Goal: Book appointment/travel/reservation

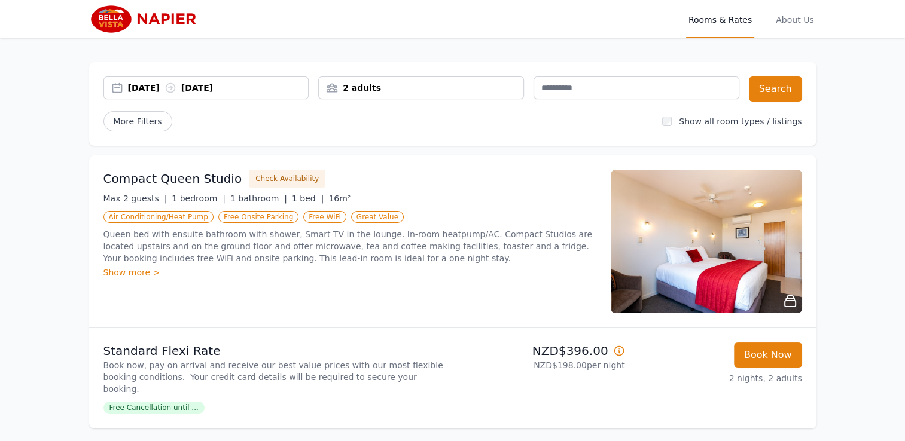
click at [195, 86] on div "[DATE] [DATE]" at bounding box center [218, 88] width 181 height 12
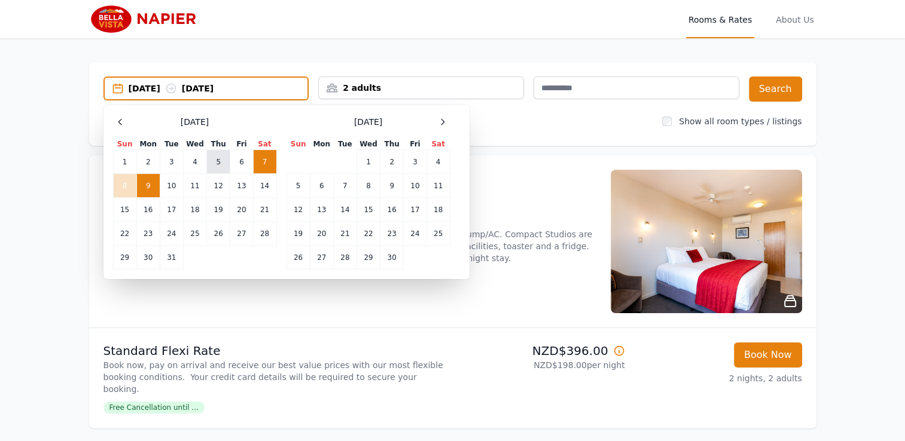
click at [226, 159] on td "5" at bounding box center [218, 162] width 23 height 24
click at [154, 188] on td "9" at bounding box center [147, 186] width 23 height 24
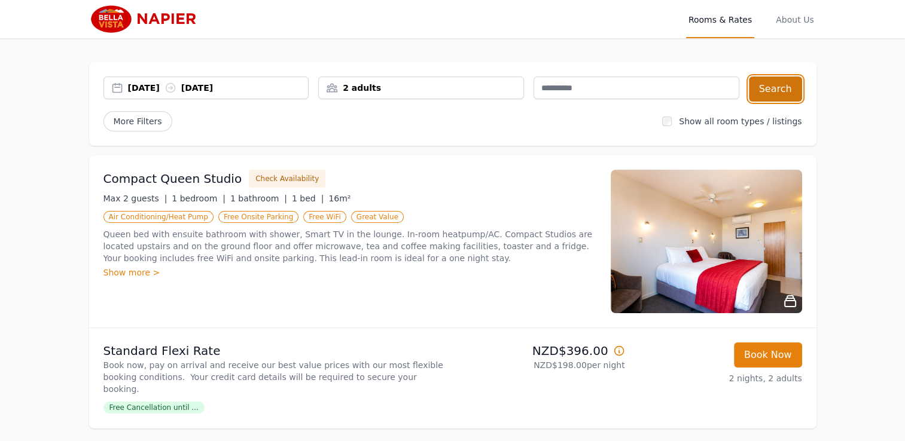
click at [782, 91] on button "Search" at bounding box center [775, 89] width 53 height 25
click at [249, 94] on div "[DATE] [DATE]" at bounding box center [206, 88] width 206 height 23
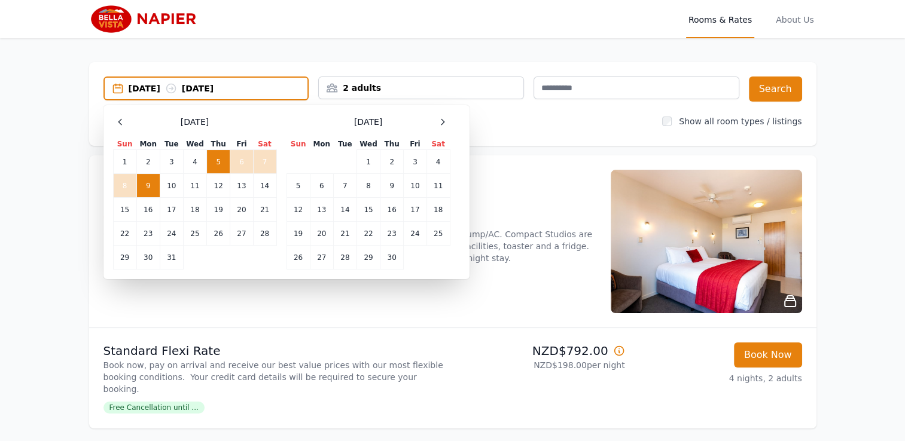
click at [231, 271] on div "Select Dates [DATE] Sun Mon Tue Wed Thu Fri Sat 1 2 3 4 5 6 7 8 9 10 11 12 13 1…" at bounding box center [286, 192] width 366 height 174
click at [230, 280] on div "Compact Queen Studio Check Availability Max 2 guests | 1 bedroom | 1 bathroom |…" at bounding box center [349, 242] width 493 height 144
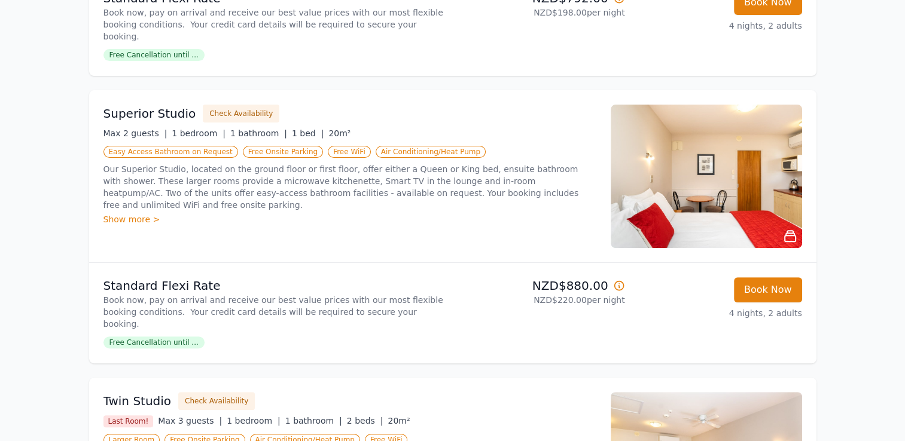
scroll to position [318, 0]
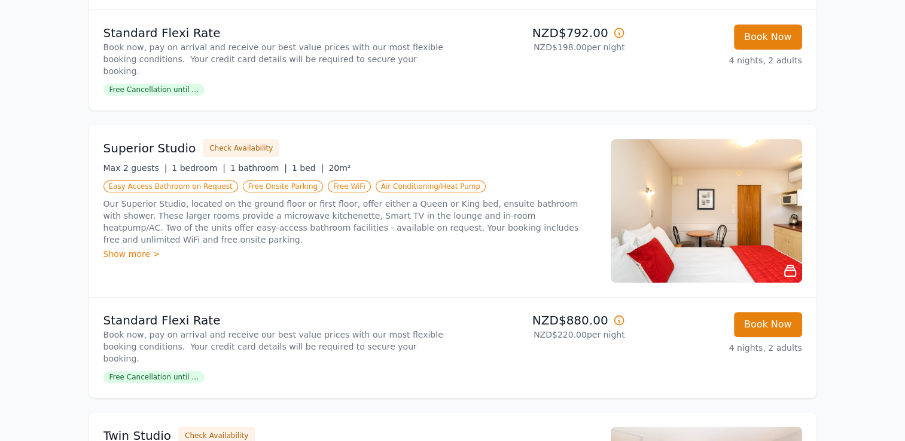
click at [129, 248] on div "Show more >" at bounding box center [349, 254] width 493 height 12
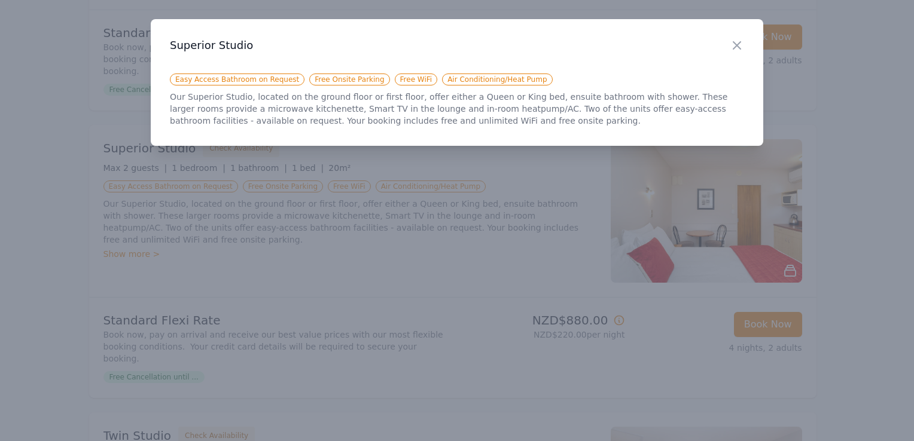
click at [729, 45] on h3 "Superior Studio" at bounding box center [457, 45] width 574 height 14
drag, startPoint x: 753, startPoint y: 43, endPoint x: 740, endPoint y: 44, distance: 13.8
click at [740, 44] on div "Close" at bounding box center [746, 38] width 33 height 38
click at [740, 44] on icon "button" at bounding box center [737, 45] width 14 height 14
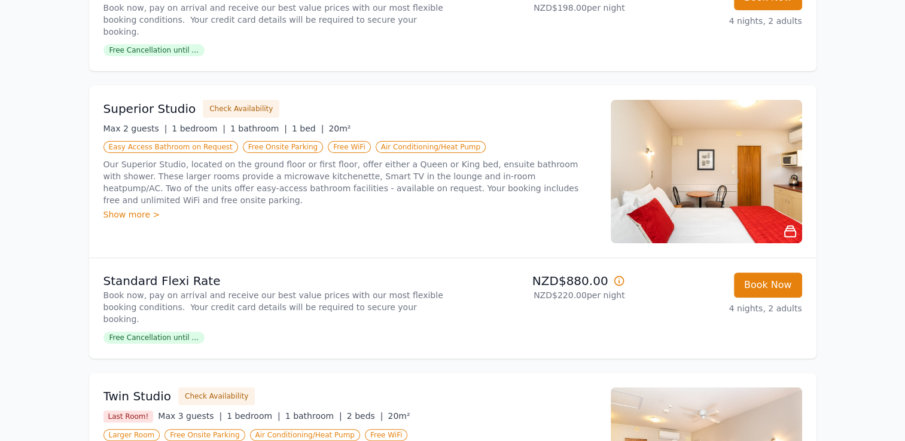
scroll to position [362, 0]
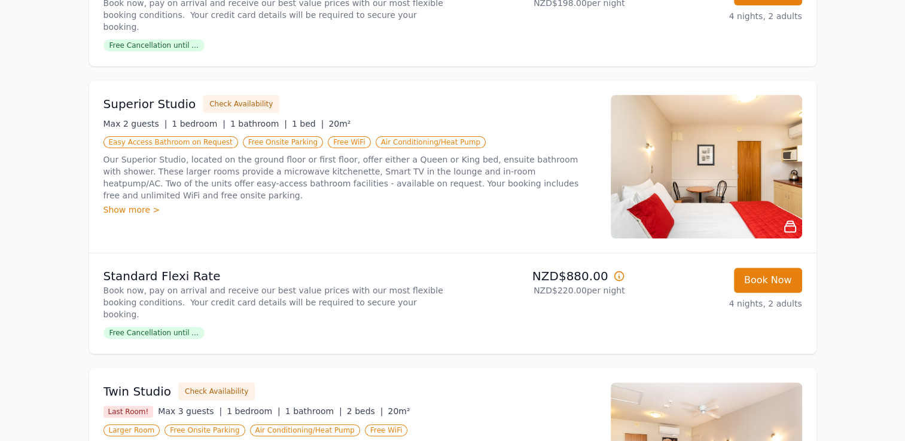
click at [144, 204] on div "Show more >" at bounding box center [349, 210] width 493 height 12
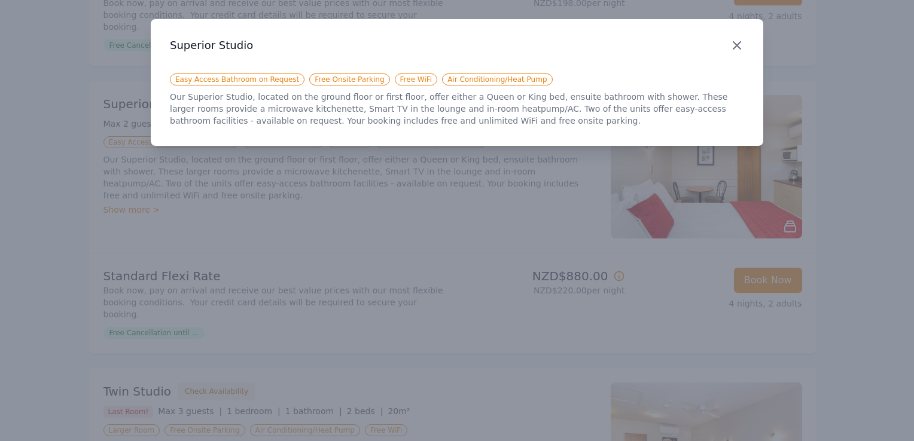
click at [740, 47] on icon "button" at bounding box center [737, 45] width 14 height 14
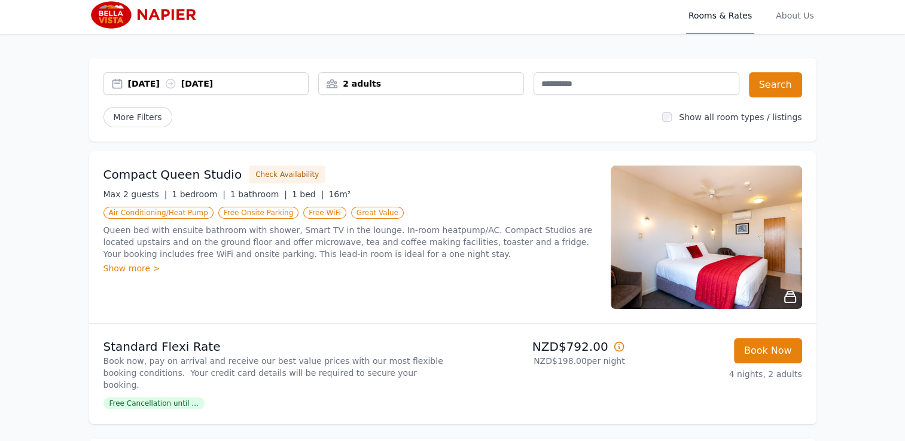
scroll to position [4, 0]
click at [129, 267] on div "Show more >" at bounding box center [349, 269] width 493 height 12
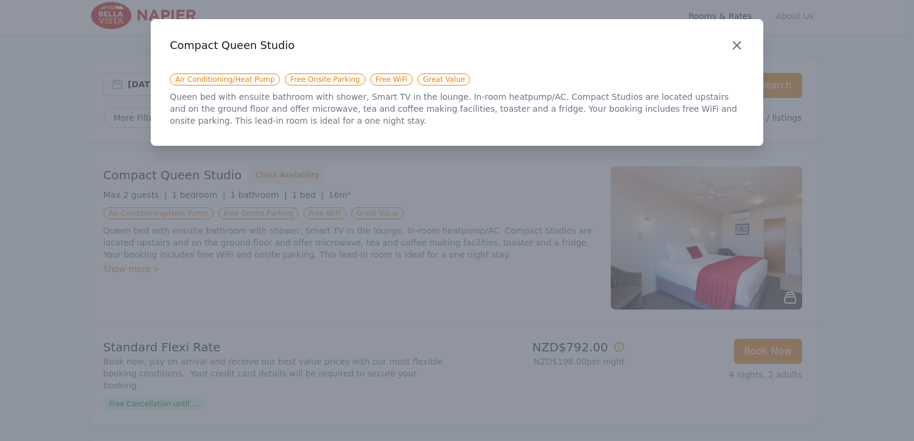
click at [737, 49] on icon "button" at bounding box center [737, 45] width 14 height 14
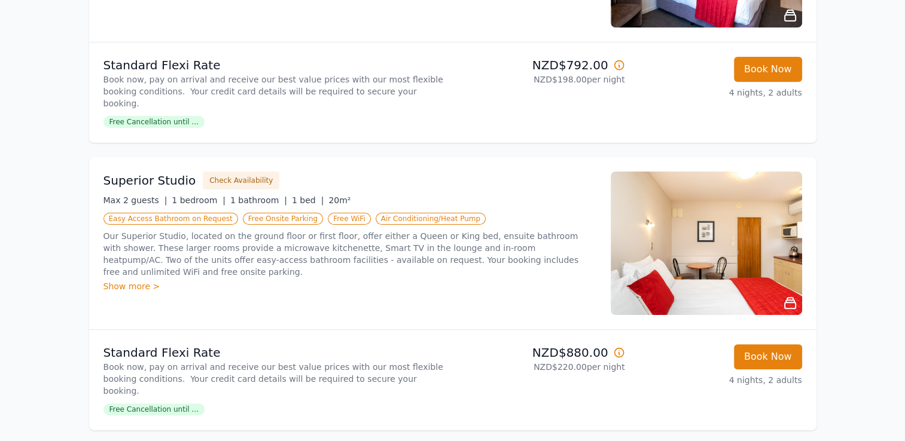
scroll to position [288, 0]
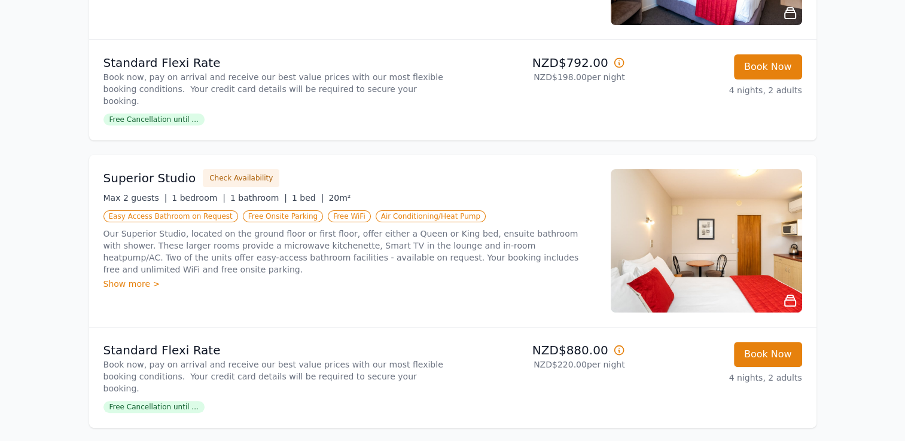
click at [708, 254] on img at bounding box center [706, 241] width 191 height 144
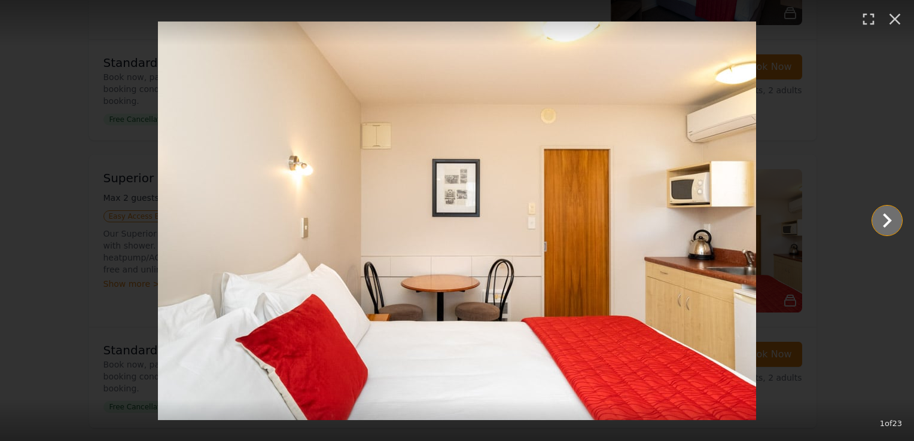
click at [883, 220] on icon "Show slide 2 of 23" at bounding box center [887, 220] width 29 height 29
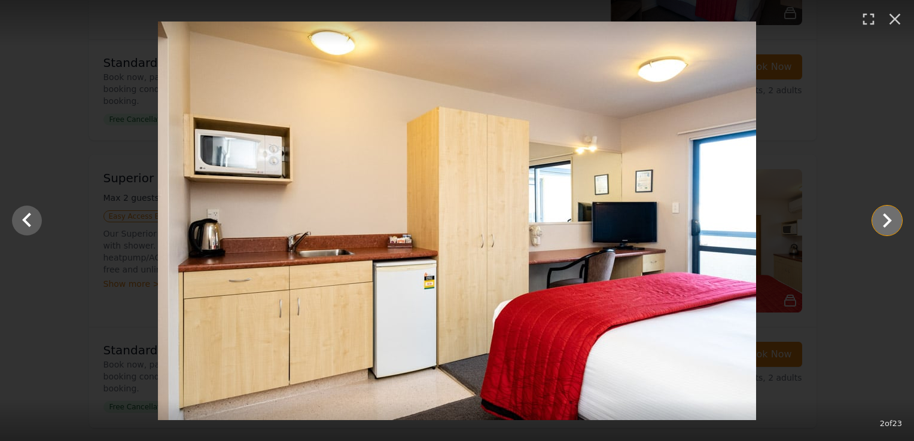
click at [883, 220] on icon "Show slide 3 of 23" at bounding box center [887, 220] width 29 height 29
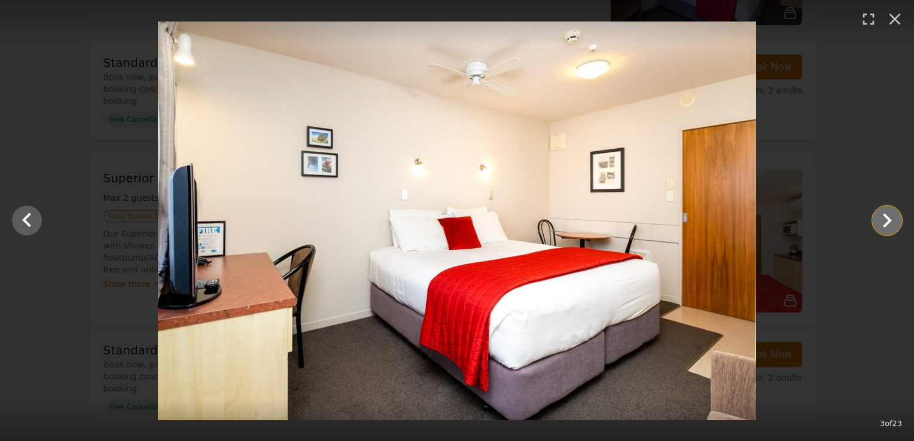
click at [883, 220] on icon "Show slide 4 of 23" at bounding box center [887, 220] width 29 height 29
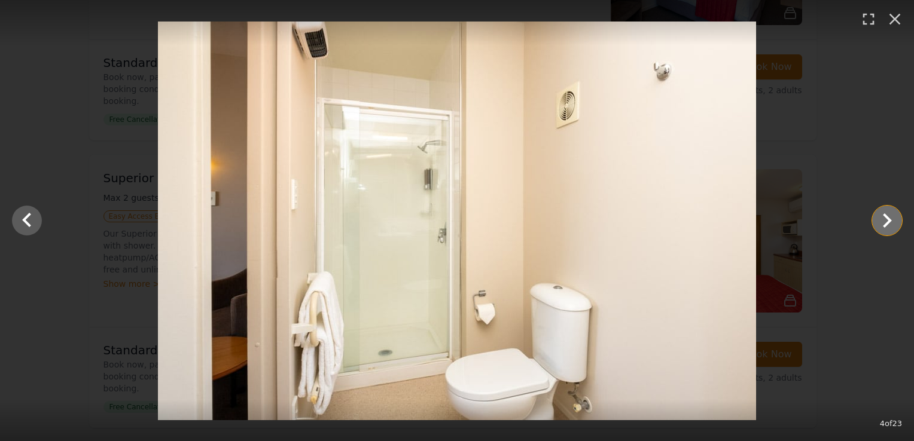
click at [883, 220] on icon "Show slide 5 of 23" at bounding box center [887, 220] width 29 height 29
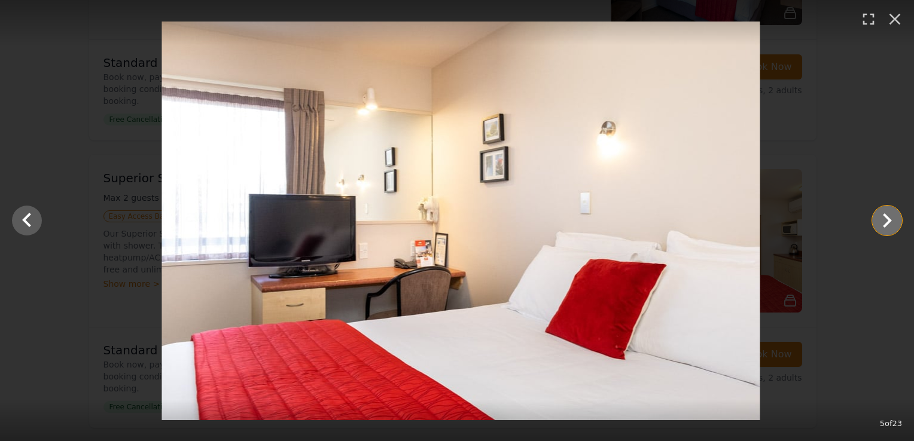
click at [880, 208] on icon "Show slide 6 of 23" at bounding box center [887, 220] width 29 height 29
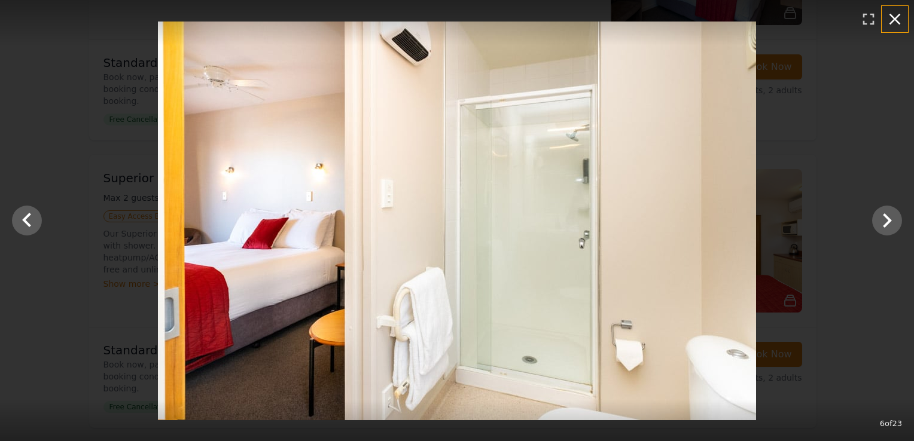
click at [895, 17] on icon "button" at bounding box center [894, 19] width 19 height 19
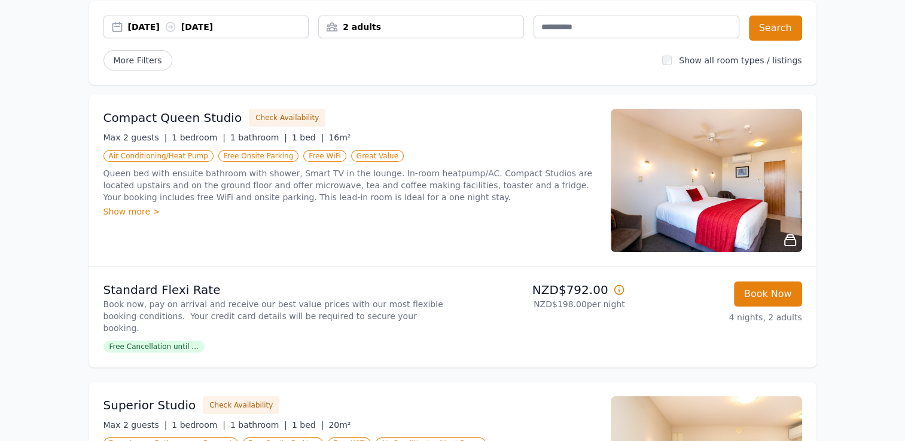
scroll to position [0, 0]
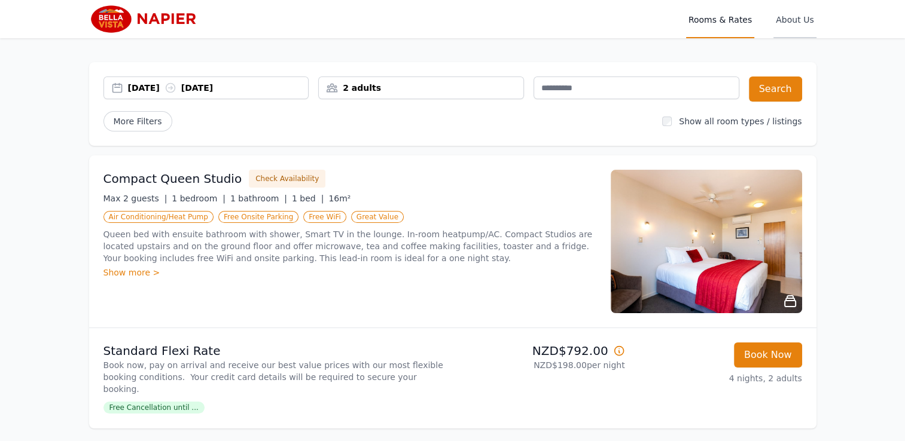
click at [809, 13] on span "About Us" at bounding box center [794, 19] width 42 height 38
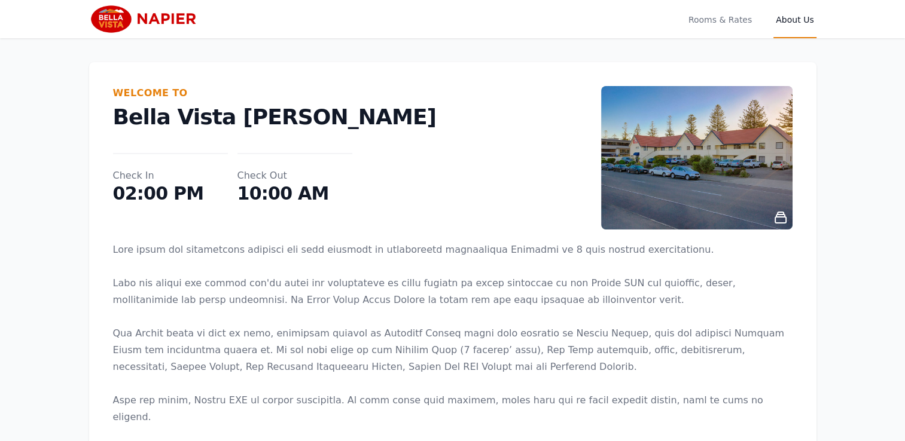
scroll to position [38, 0]
